Goal: Task Accomplishment & Management: Manage account settings

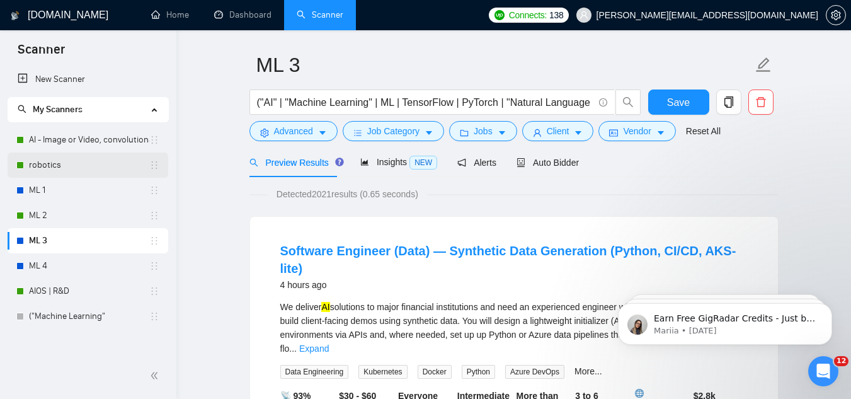
drag, startPoint x: 64, startPoint y: 142, endPoint x: 83, endPoint y: 168, distance: 32.2
click at [64, 142] on link "AI - Image or Video, convolutional" at bounding box center [89, 139] width 120 height 25
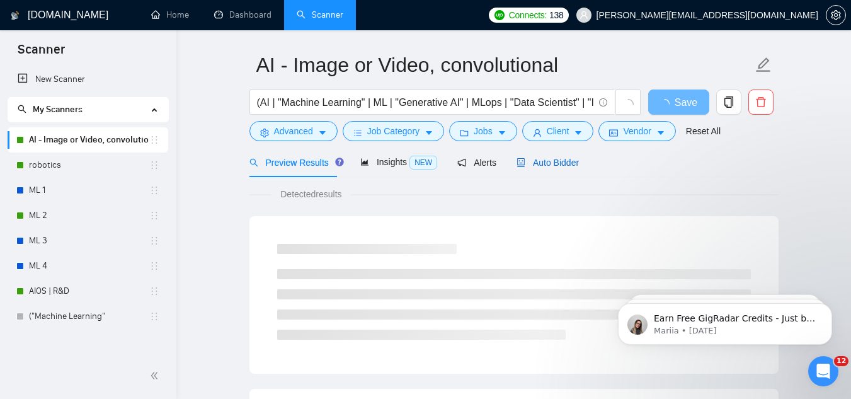
click at [550, 166] on span "Auto Bidder" at bounding box center [548, 163] width 62 height 10
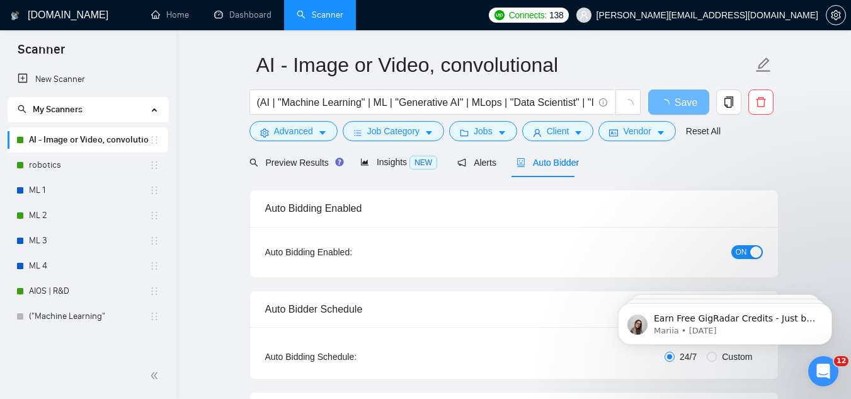
checkbox input "true"
click at [754, 244] on div "ON" at bounding box center [680, 251] width 166 height 14
drag, startPoint x: 748, startPoint y: 249, endPoint x: 716, endPoint y: 263, distance: 35.6
click at [748, 249] on button "ON" at bounding box center [747, 252] width 32 height 14
click at [89, 154] on link "robotics" at bounding box center [89, 164] width 120 height 25
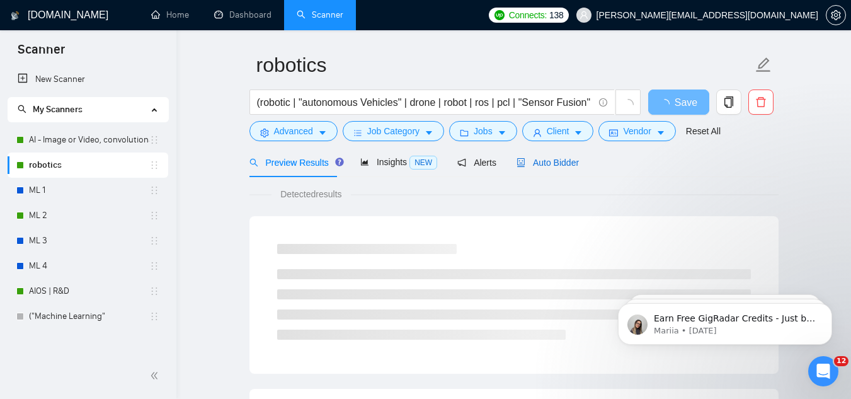
click at [517, 166] on icon "robot" at bounding box center [521, 162] width 8 height 9
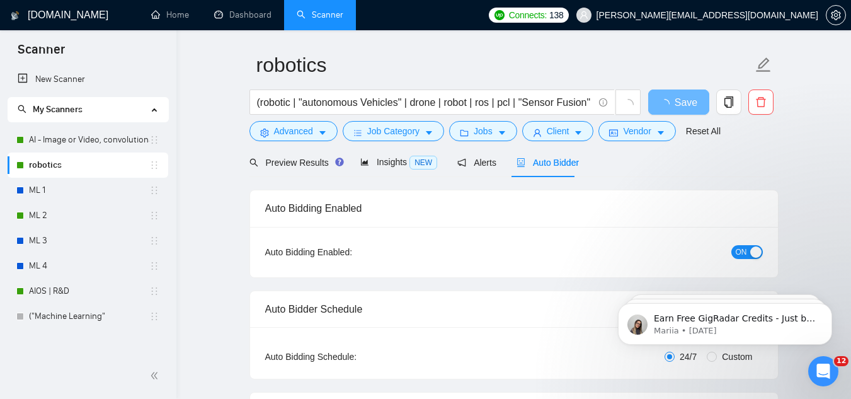
click at [740, 257] on span "ON" at bounding box center [741, 252] width 11 height 14
click at [692, 106] on button "Save" at bounding box center [678, 101] width 61 height 25
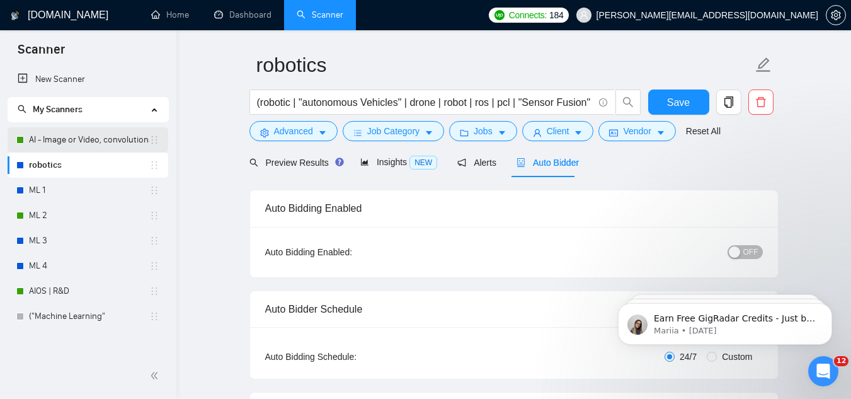
click at [99, 144] on link "AI - Image or Video, convolutional" at bounding box center [89, 139] width 120 height 25
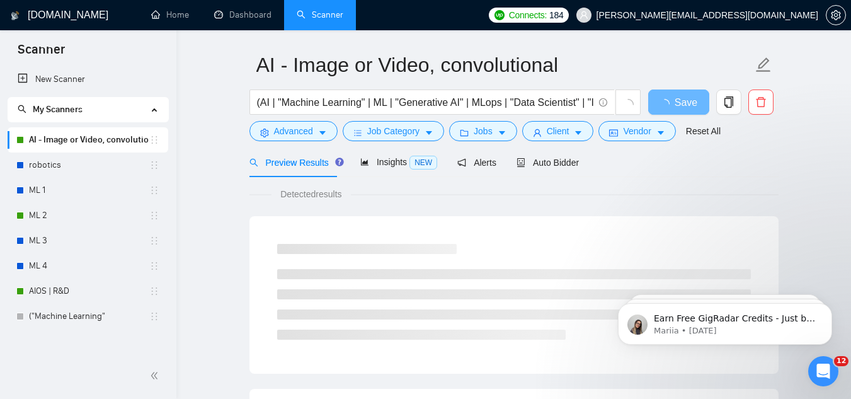
click at [522, 198] on div "Detected results" at bounding box center [513, 194] width 529 height 14
click at [524, 168] on span "Auto Bidder" at bounding box center [548, 163] width 62 height 10
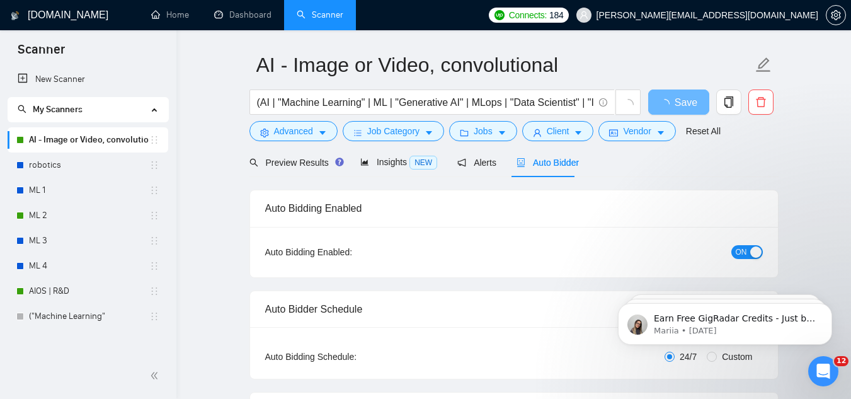
checkbox input "true"
click at [747, 251] on button "ON" at bounding box center [747, 252] width 32 height 14
click at [667, 106] on button "Save" at bounding box center [678, 101] width 61 height 25
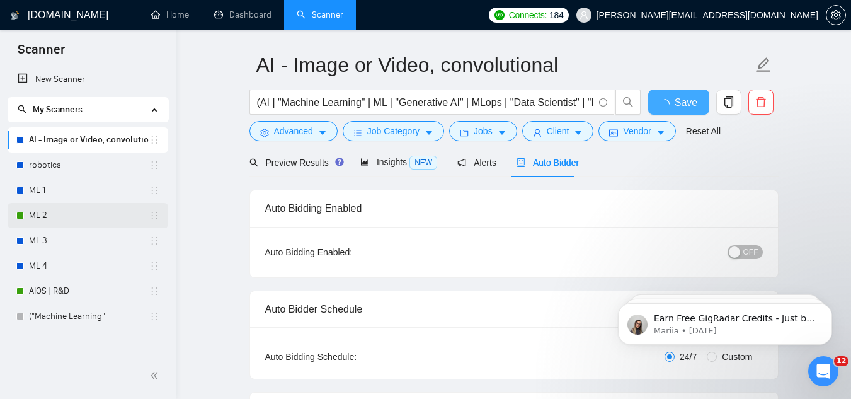
checkbox input "true"
click at [67, 207] on link "ML 2" at bounding box center [89, 215] width 120 height 25
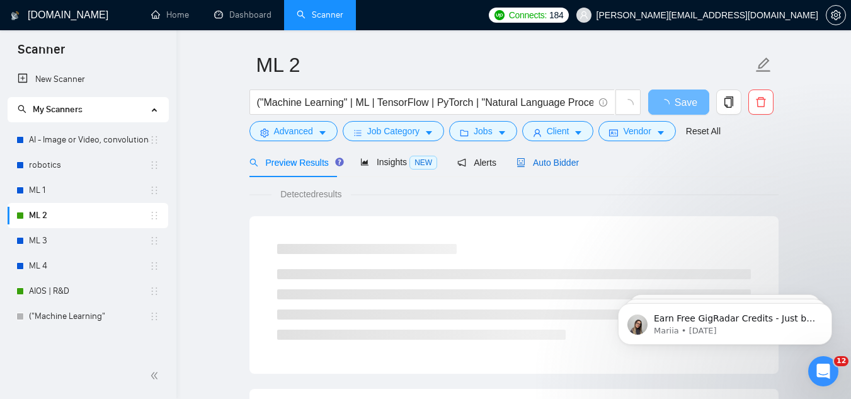
click at [533, 163] on span "Auto Bidder" at bounding box center [548, 163] width 62 height 10
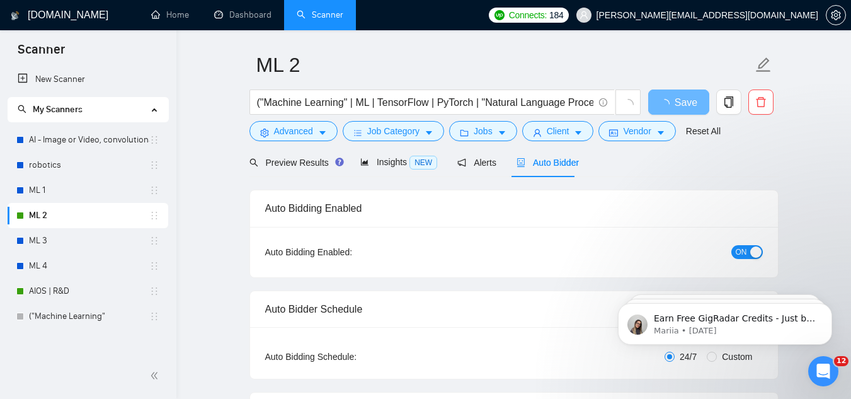
checkbox input "true"
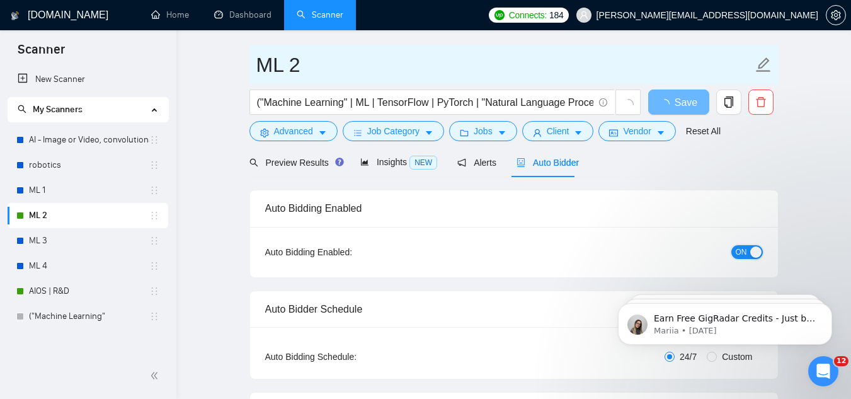
drag, startPoint x: 736, startPoint y: 253, endPoint x: 668, endPoint y: 72, distance: 193.0
click at [736, 253] on span "ON" at bounding box center [741, 252] width 11 height 14
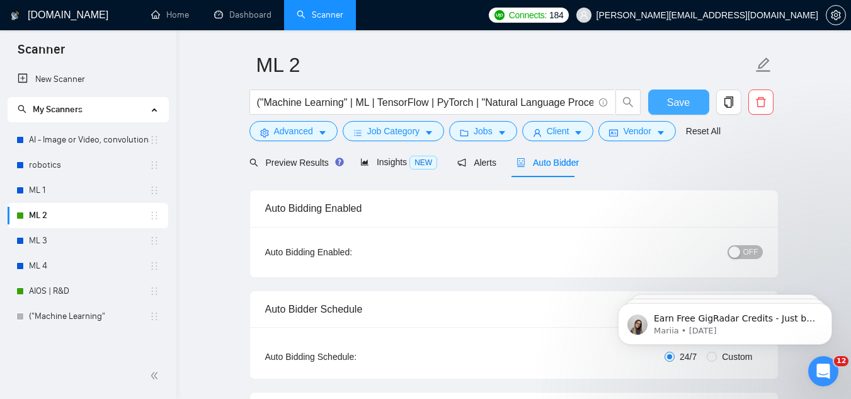
click at [665, 108] on button "Save" at bounding box center [678, 101] width 61 height 25
checkbox input "true"
click at [104, 284] on link "AIOS | R&D" at bounding box center [89, 290] width 120 height 25
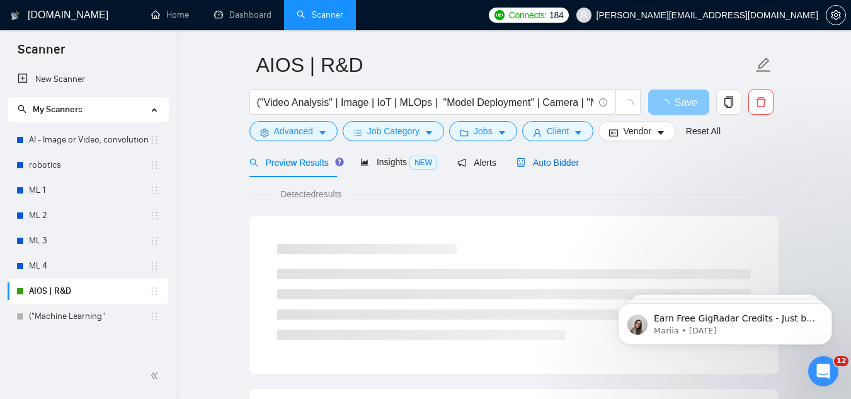
click at [565, 158] on span "Auto Bidder" at bounding box center [548, 163] width 62 height 10
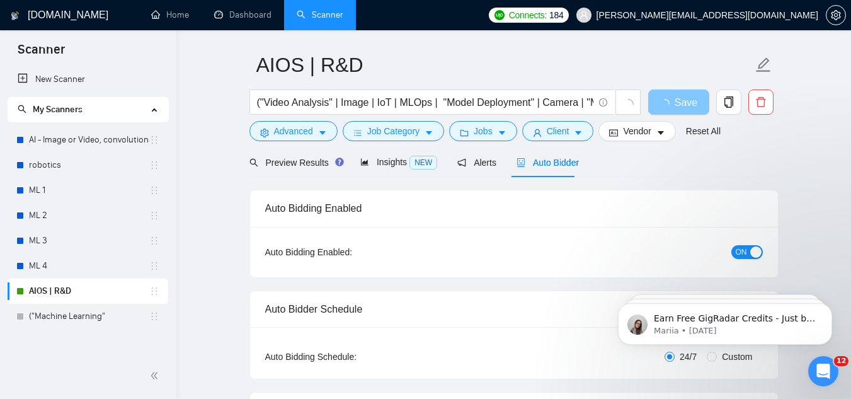
click at [750, 253] on div "button" at bounding box center [755, 251] width 11 height 11
click at [670, 103] on span "Save" at bounding box center [678, 103] width 23 height 16
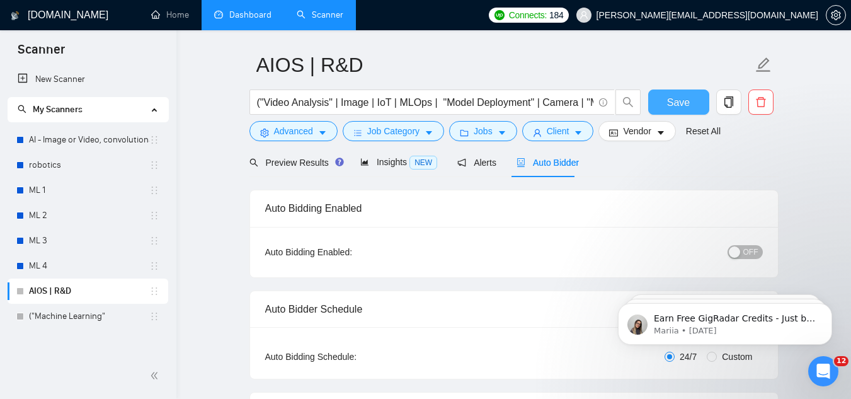
click at [269, 20] on link "Dashboard" at bounding box center [242, 14] width 57 height 11
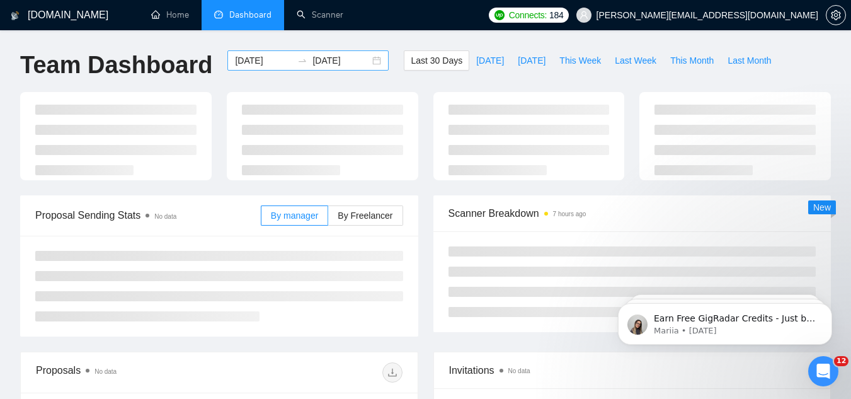
click at [251, 64] on input "[DATE]" at bounding box center [263, 61] width 57 height 14
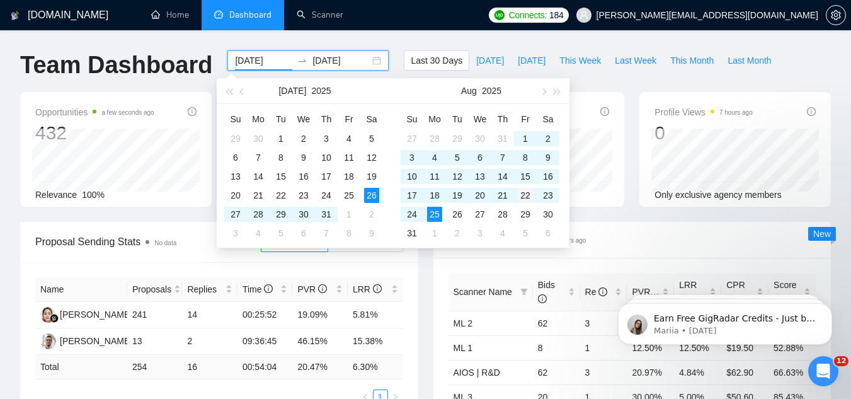
type input "[DATE]"
click at [520, 195] on div "22" at bounding box center [525, 195] width 15 height 15
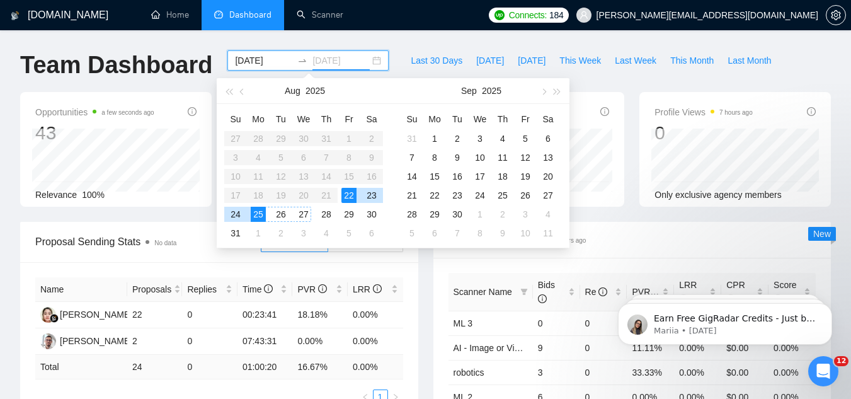
type input "[DATE]"
click at [260, 217] on div "25" at bounding box center [258, 214] width 15 height 15
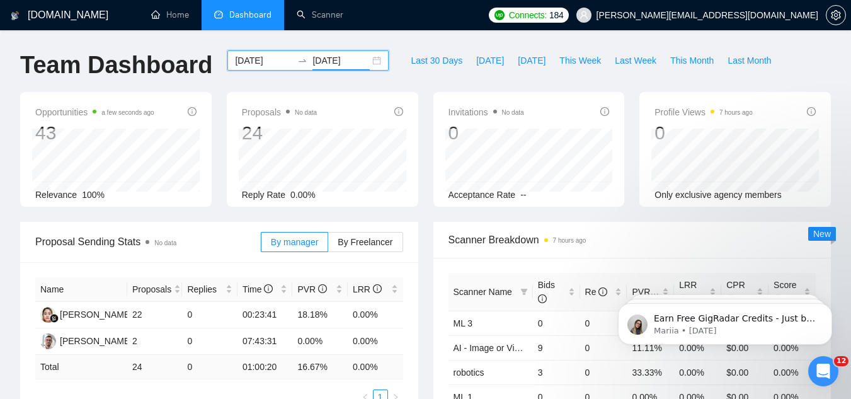
click at [432, 194] on div "Invitations No data 0 Acceptance Rate --" at bounding box center [529, 149] width 207 height 115
click at [244, 121] on div "Proposals No data 24 [DATE] Sent 4 Reply Rate 0.00%" at bounding box center [322, 153] width 161 height 97
